Goal: Communication & Community: Answer question/provide support

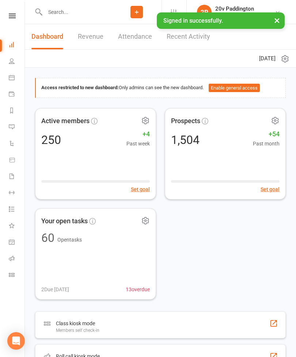
click at [12, 84] on link "Calendar" at bounding box center [17, 78] width 16 height 16
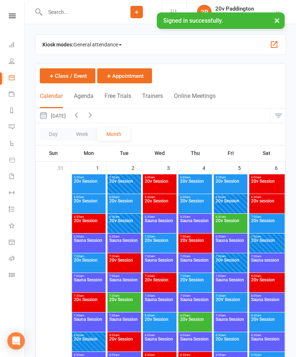
click at [85, 94] on button "Agenda" at bounding box center [84, 101] width 20 height 16
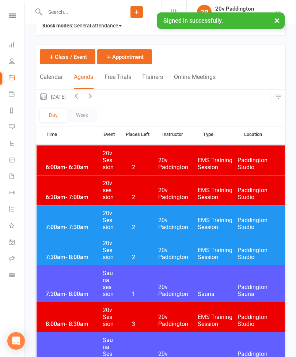
scroll to position [18, 0]
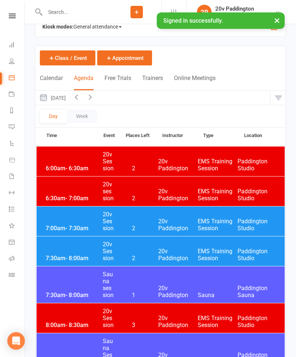
click at [69, 98] on button "[DATE]" at bounding box center [52, 98] width 34 height 14
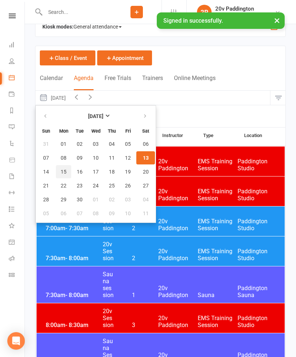
click at [67, 170] on button "15" at bounding box center [63, 171] width 15 height 13
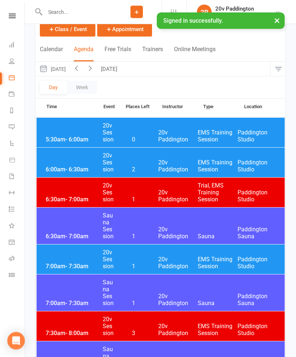
scroll to position [48, 0]
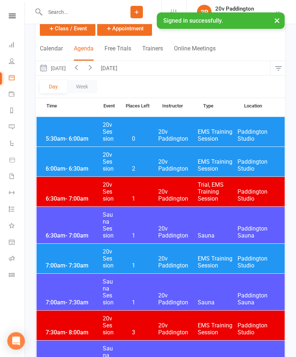
click at [235, 134] on span "EMS Training Session" at bounding box center [218, 135] width 40 height 14
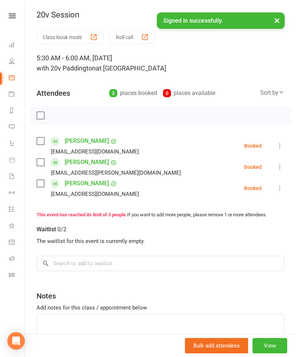
scroll to position [0, 0]
click at [278, 18] on button "×" at bounding box center [277, 20] width 13 height 16
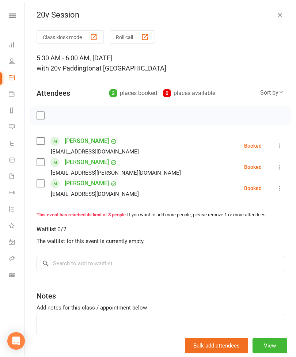
click at [286, 13] on div "20v Session" at bounding box center [160, 15] width 271 height 10
click at [279, 19] on button "button" at bounding box center [280, 15] width 9 height 9
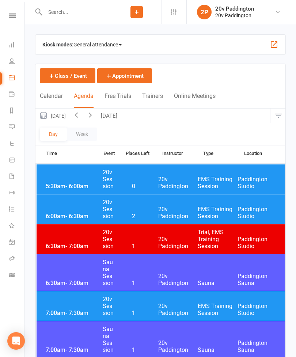
click at [212, 206] on span "EMS Training Session" at bounding box center [218, 213] width 40 height 14
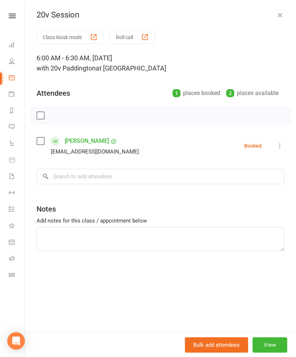
click at [283, 14] on icon "button" at bounding box center [279, 14] width 7 height 7
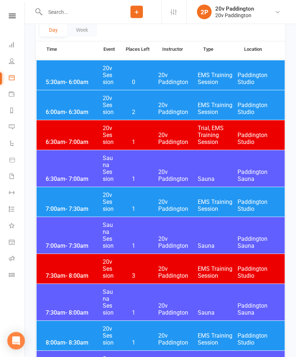
scroll to position [103, 0]
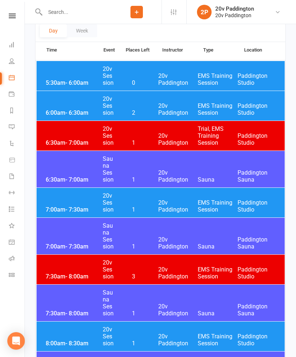
click at [224, 201] on span "EMS Training Session" at bounding box center [218, 206] width 40 height 14
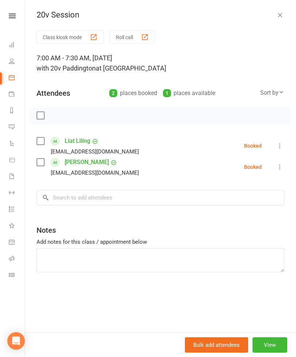
click at [282, 15] on icon "button" at bounding box center [279, 14] width 7 height 7
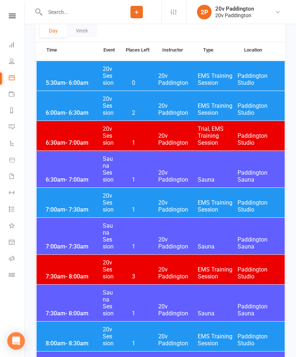
click at [214, 343] on span "EMS Training Session" at bounding box center [218, 340] width 40 height 14
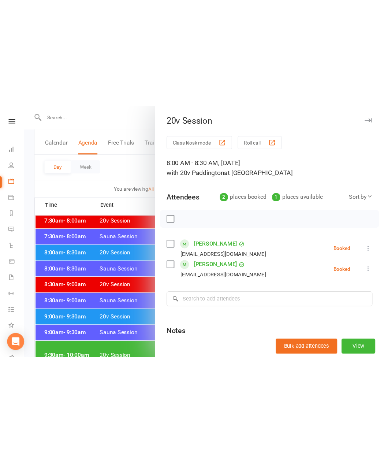
scroll to position [105, 0]
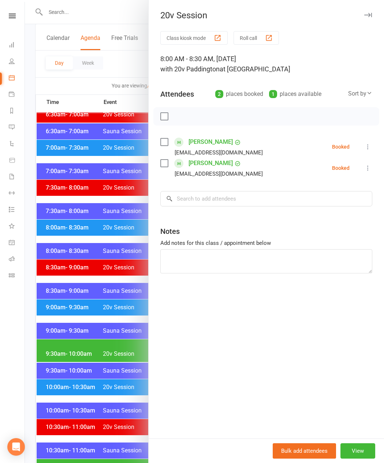
click at [122, 67] on div at bounding box center [204, 231] width 359 height 463
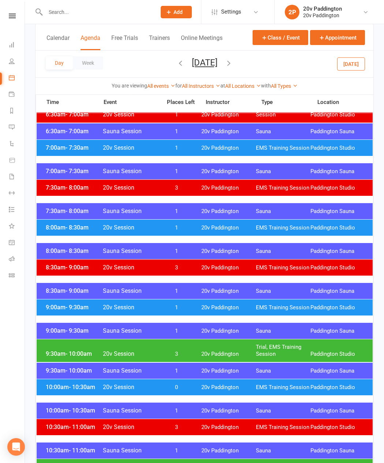
click at [296, 66] on button "[DATE]" at bounding box center [351, 63] width 28 height 13
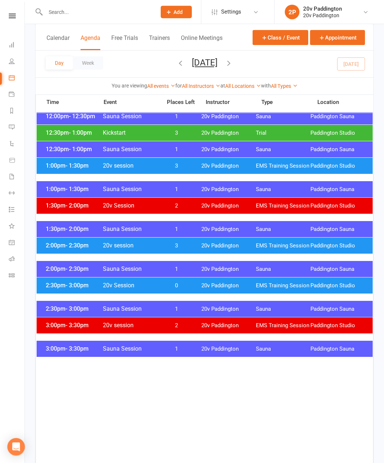
click at [292, 293] on div "2:30pm - 3:00pm 20v Session 0 20v Paddington EMS Training Session [GEOGRAPHIC_D…" at bounding box center [205, 285] width 336 height 16
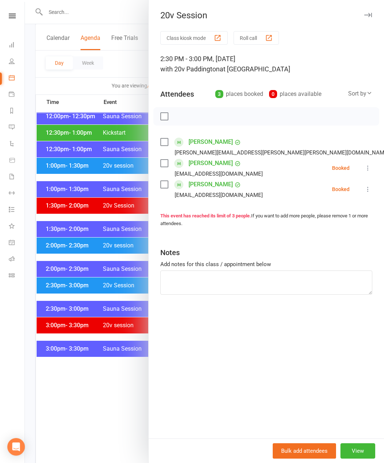
click at [12, 123] on link "Messages 1" at bounding box center [17, 128] width 16 height 16
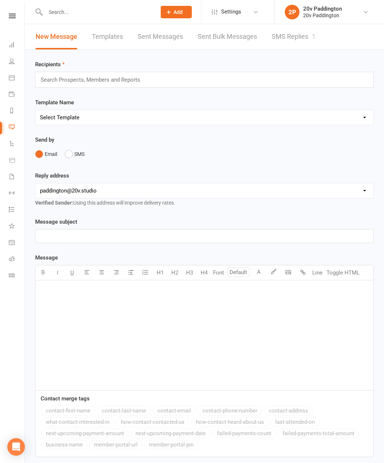
click at [288, 39] on link "SMS Replies 1" at bounding box center [293, 36] width 44 height 25
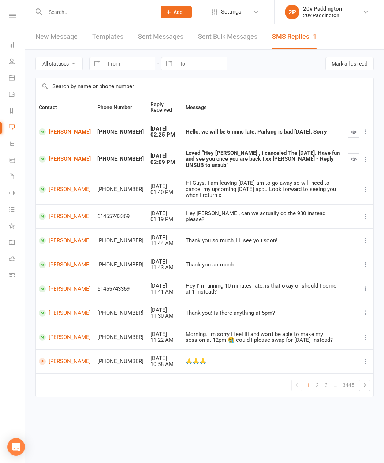
click at [60, 129] on link "[PERSON_NAME]" at bounding box center [65, 131] width 52 height 7
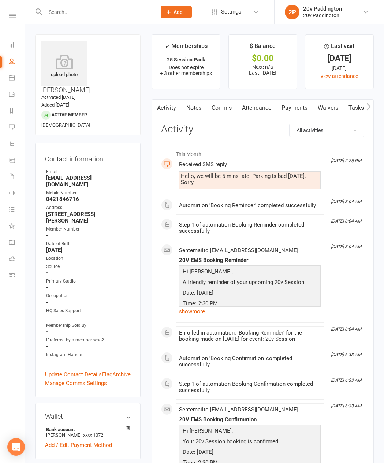
click at [219, 114] on link "Comms" at bounding box center [221, 107] width 30 height 17
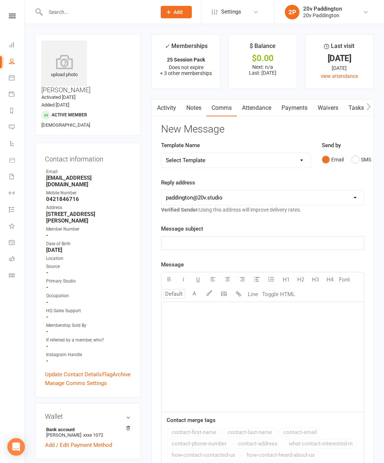
click at [296, 163] on button "SMS" at bounding box center [361, 159] width 20 height 14
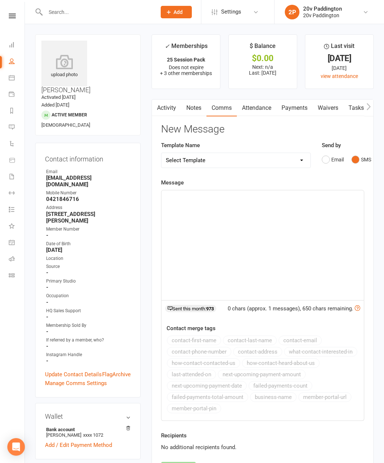
click at [244, 246] on div "﻿" at bounding box center [262, 245] width 202 height 110
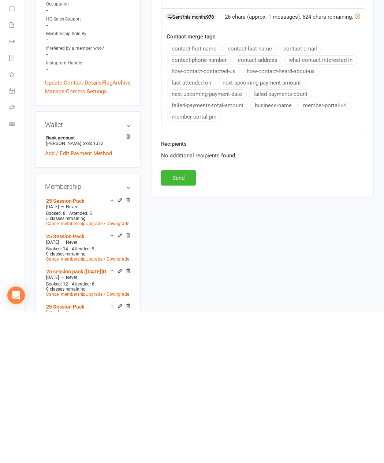
click at [181, 321] on button "Send" at bounding box center [178, 328] width 35 height 15
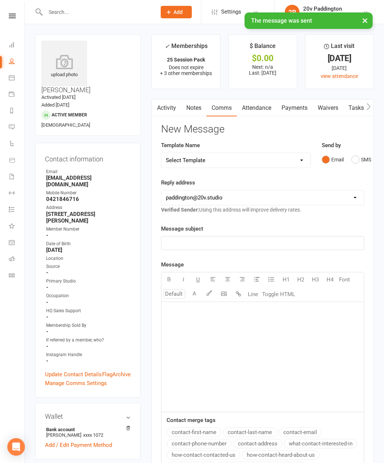
click at [9, 127] on icon at bounding box center [12, 127] width 6 height 6
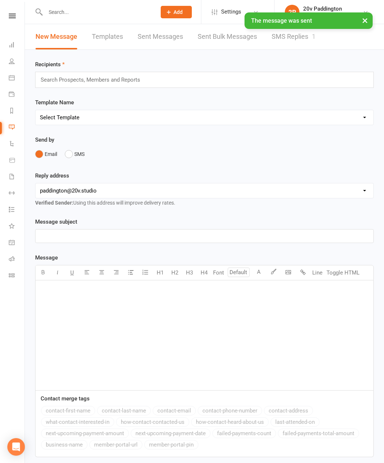
click at [296, 41] on link "SMS Replies 1" at bounding box center [293, 36] width 44 height 25
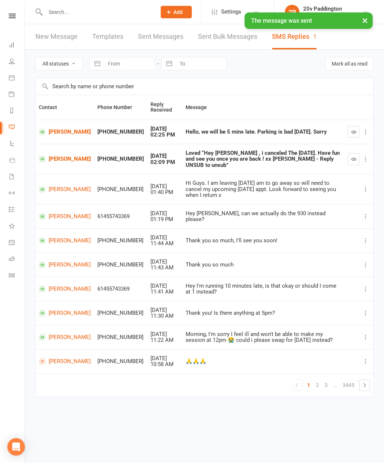
click at [296, 135] on button "button" at bounding box center [353, 132] width 12 height 12
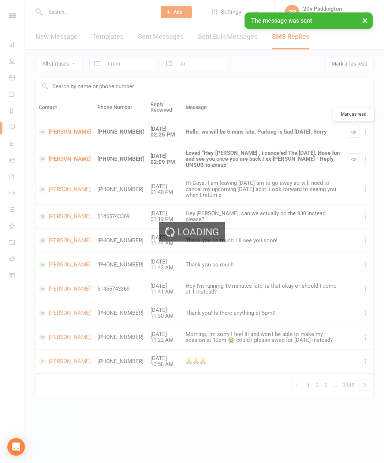
click at [296, 151] on div "Loading" at bounding box center [192, 231] width 384 height 463
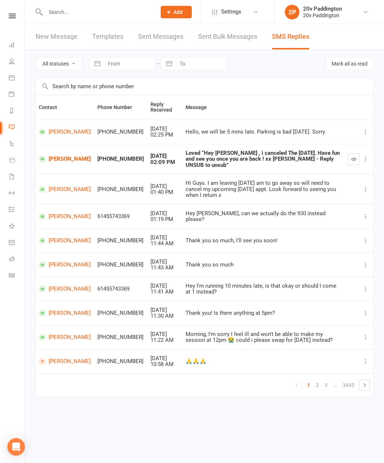
click at [296, 155] on button "button" at bounding box center [353, 159] width 12 height 12
